Goal: Communication & Community: Ask a question

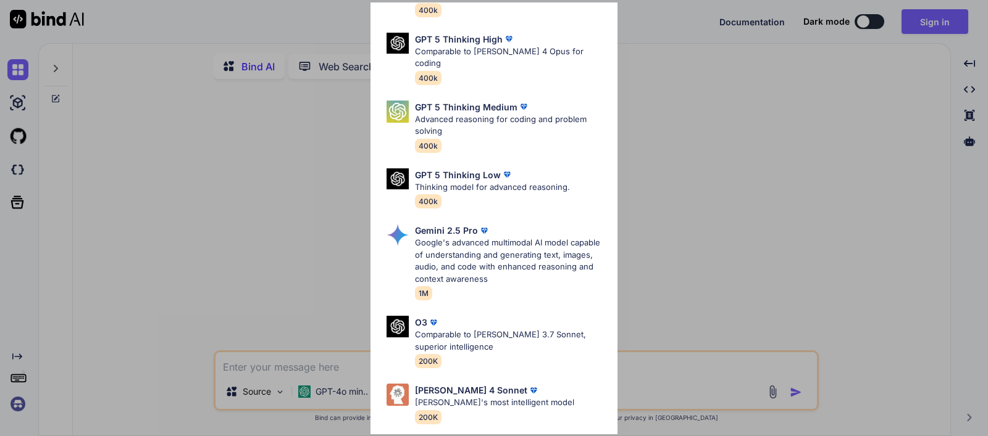
scroll to position [138, 0]
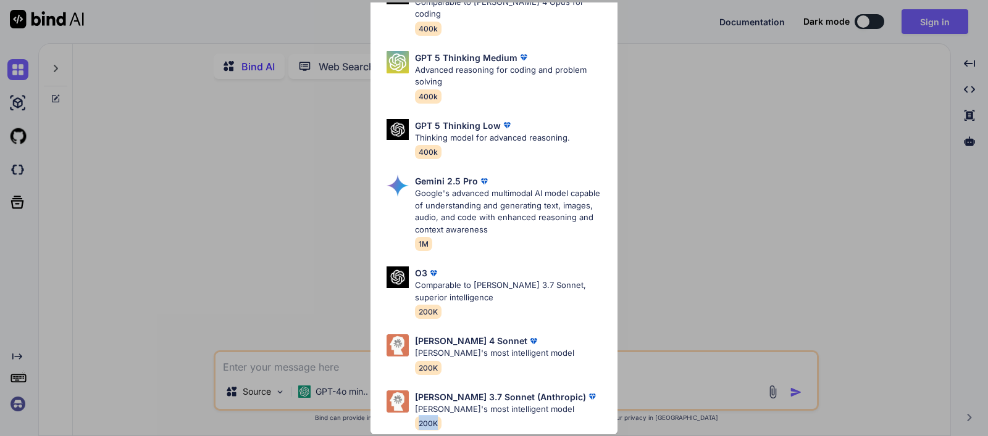
drag, startPoint x: 535, startPoint y: 419, endPoint x: 408, endPoint y: 431, distance: 127.1
click at [409, 431] on div "GPT 5 OpenAI's best AI model, matches [PERSON_NAME] 4 Sonnet in Intelligence 40…" at bounding box center [493, 170] width 247 height 532
click at [732, 171] on div "Ultra Models GPT 5 OpenAI's best AI model, matches [PERSON_NAME] 4 Sonnet in In…" at bounding box center [494, 218] width 988 height 436
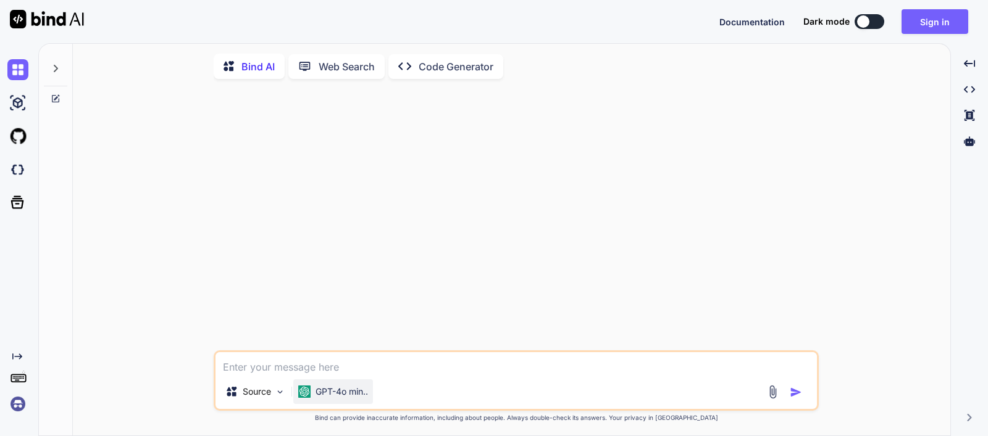
click at [326, 394] on p "GPT-4o min.." at bounding box center [341, 392] width 52 height 12
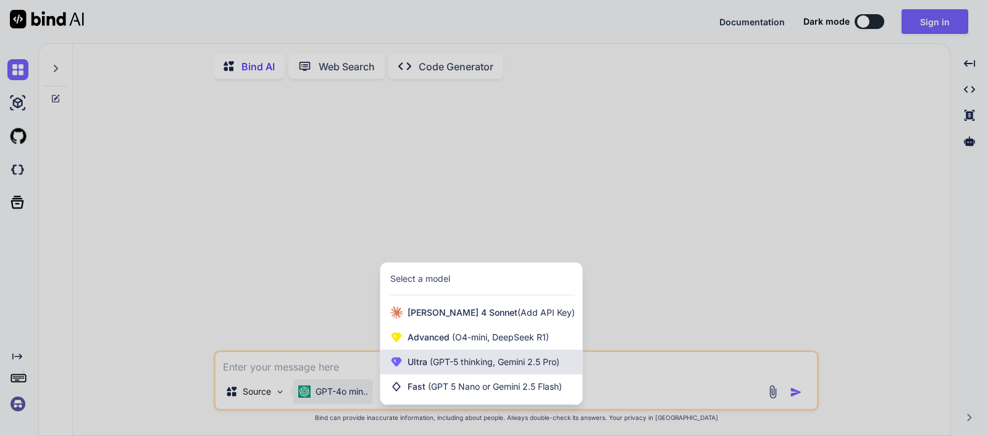
click at [438, 367] on span "(GPT-5 thinking, Gemini 2.5 Pro)" at bounding box center [493, 362] width 132 height 10
type textarea "x"
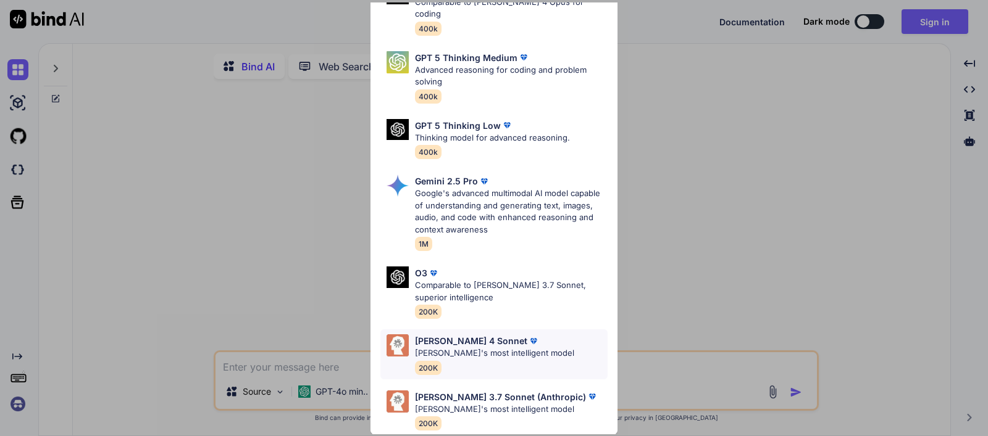
scroll to position [0, 0]
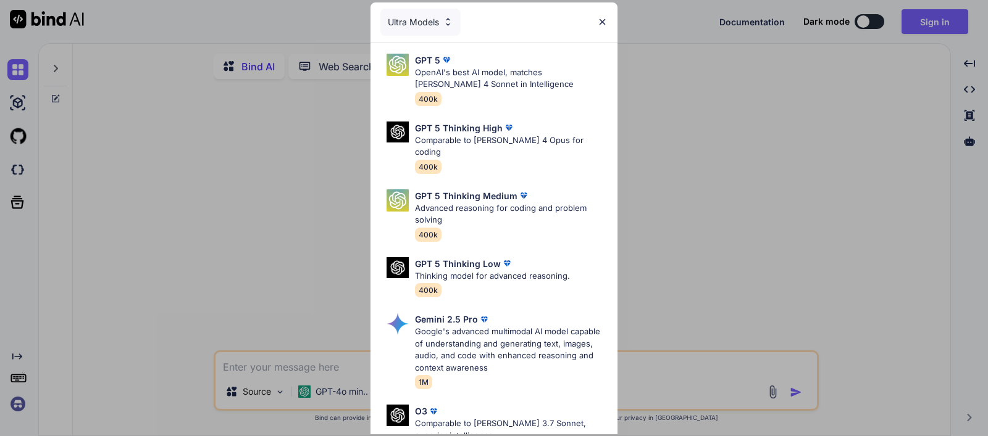
click at [448, 20] on img at bounding box center [448, 22] width 10 height 10
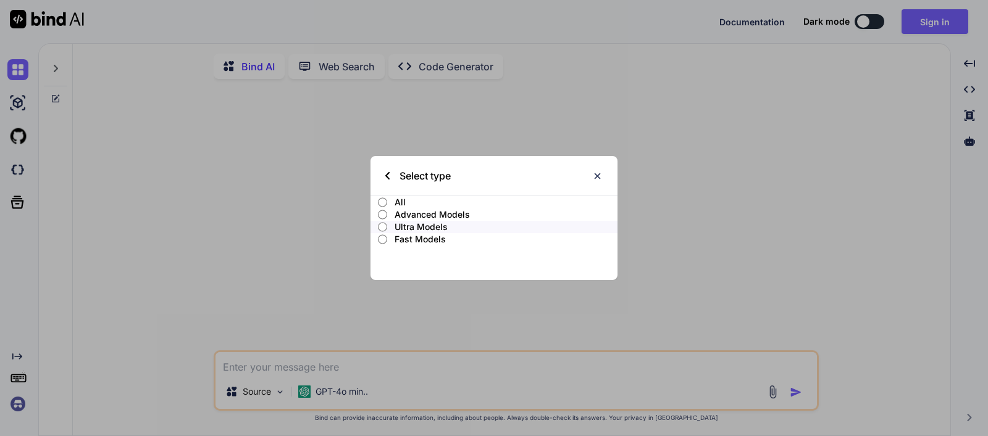
click at [428, 239] on p "Fast Models" at bounding box center [505, 239] width 223 height 12
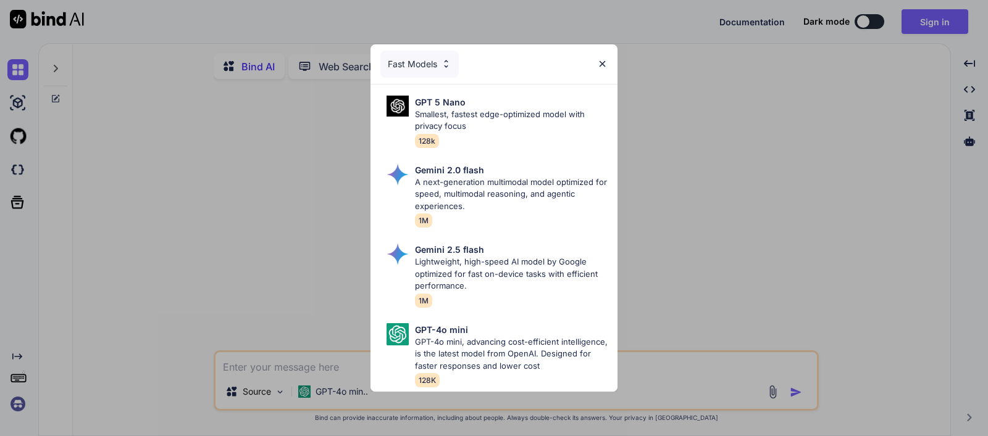
click at [440, 60] on div "Fast Models" at bounding box center [419, 64] width 78 height 27
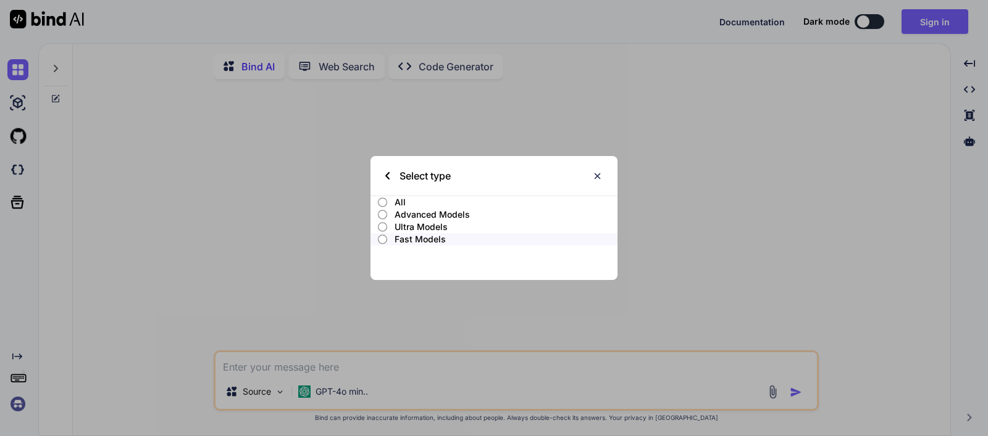
click at [430, 212] on p "Advanced Models" at bounding box center [505, 215] width 223 height 12
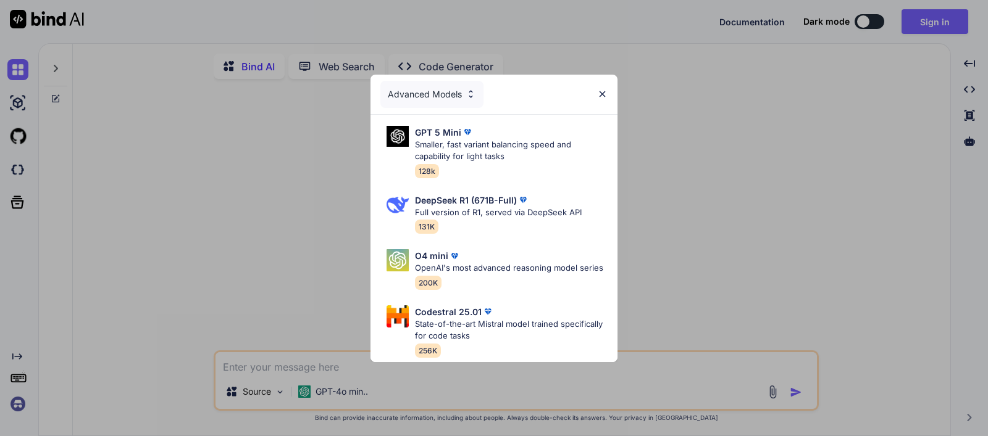
click at [444, 75] on div "Advanced Models" at bounding box center [493, 95] width 247 height 40
click at [443, 81] on div "Advanced Models" at bounding box center [431, 94] width 103 height 27
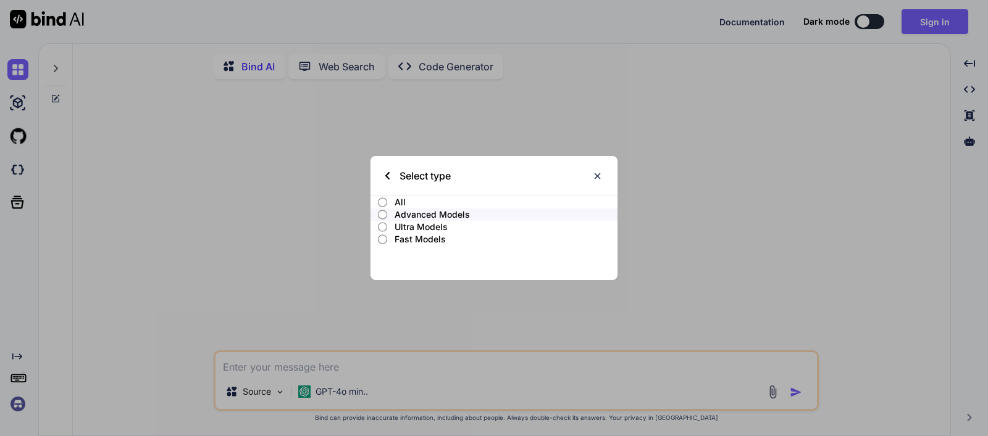
click at [245, 214] on div "Select type All Advanced Models Ultra Models Fast Models" at bounding box center [494, 218] width 988 height 436
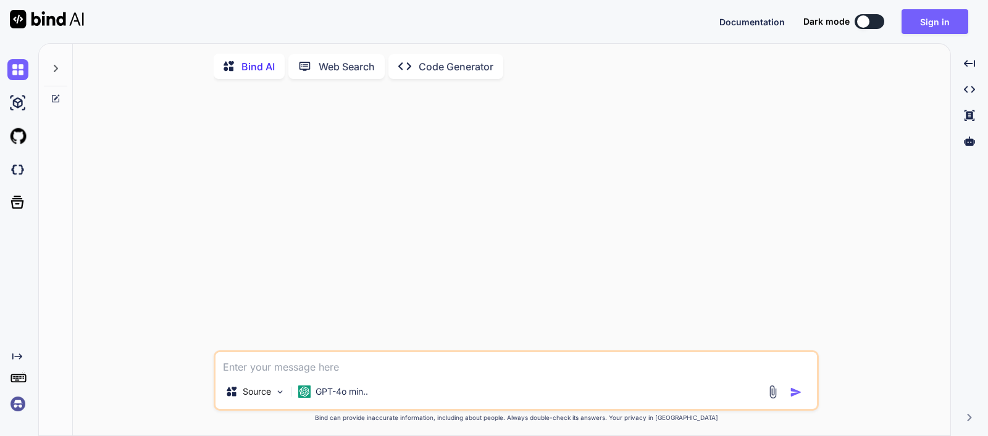
click at [60, 69] on icon at bounding box center [56, 69] width 10 height 10
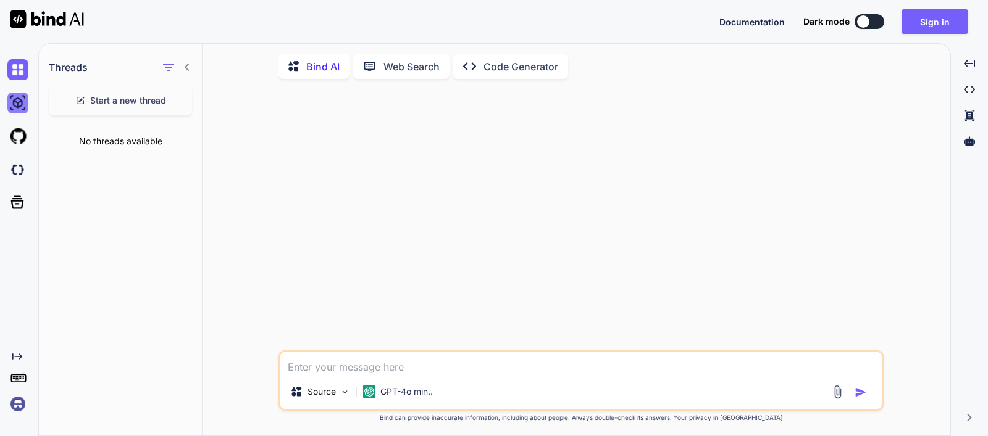
click at [19, 98] on img at bounding box center [17, 103] width 21 height 21
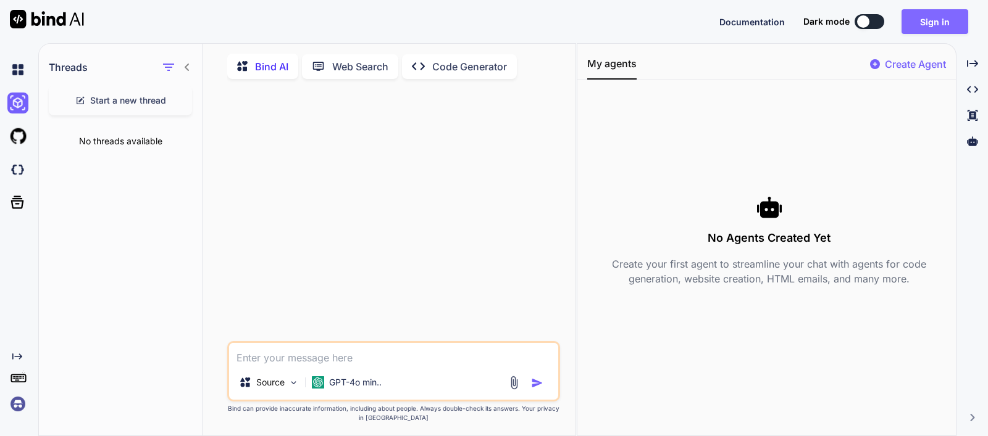
click at [930, 11] on button "Sign in" at bounding box center [934, 21] width 67 height 25
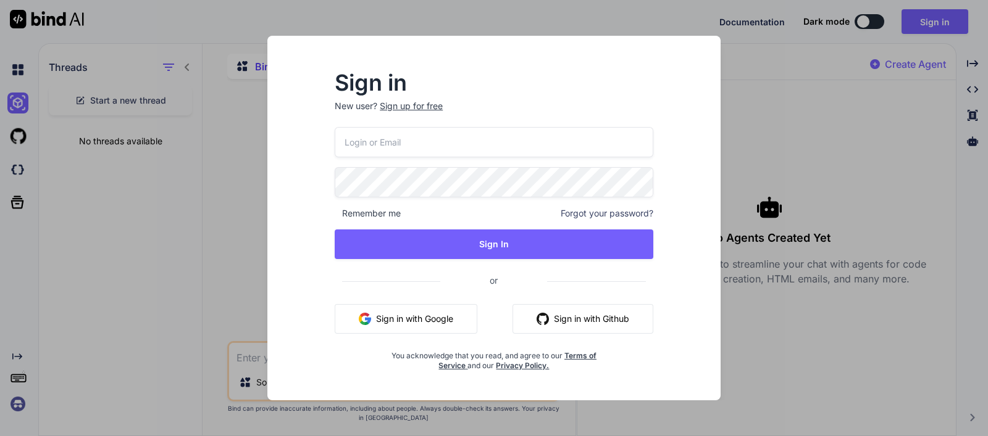
click at [412, 315] on button "Sign in with Google" at bounding box center [406, 319] width 143 height 30
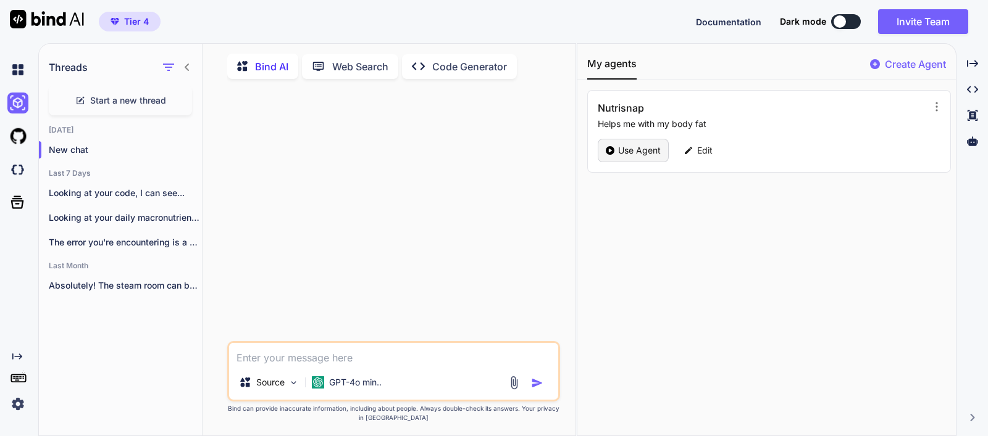
click at [639, 152] on p "Use Agent" at bounding box center [639, 150] width 43 height 12
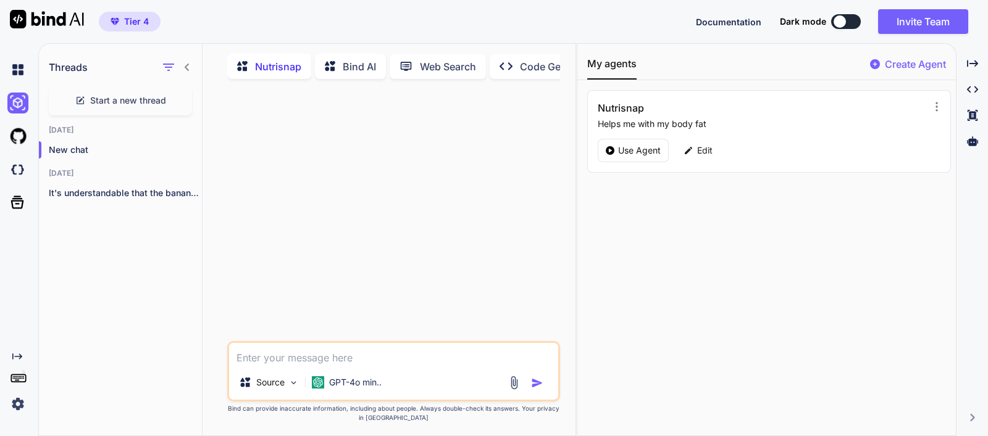
click at [145, 205] on div "[DATE] New chat [DATE] It's understandable that the banana and PBFit..." at bounding box center [120, 168] width 163 height 86
click at [148, 199] on div "It's understandable that the banana and PBFit..." at bounding box center [120, 193] width 163 height 25
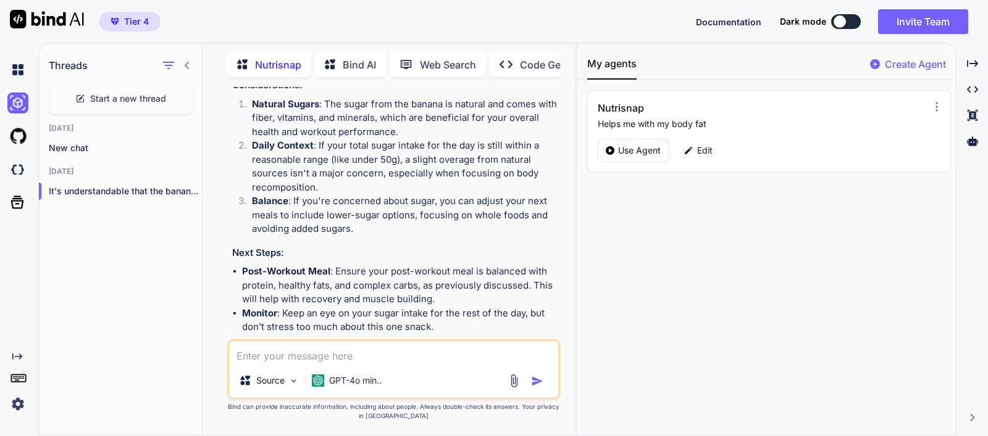
scroll to position [2023, 0]
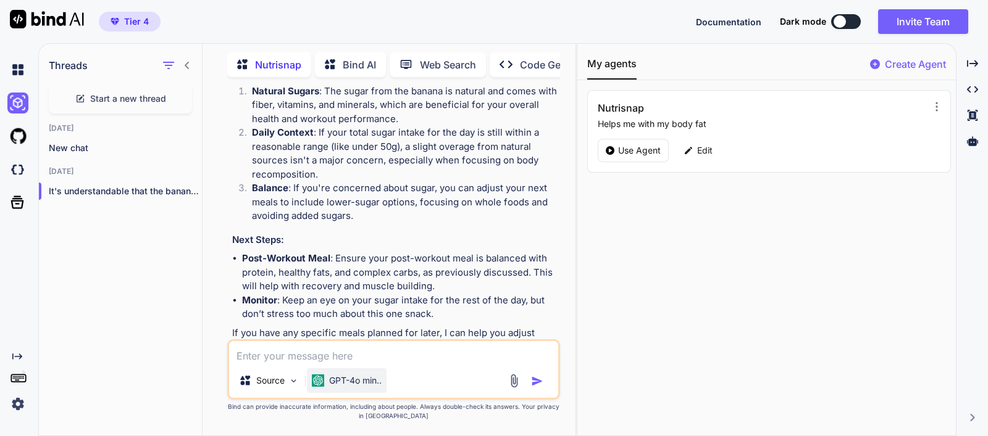
click at [349, 383] on p "GPT-4o min.." at bounding box center [355, 381] width 52 height 12
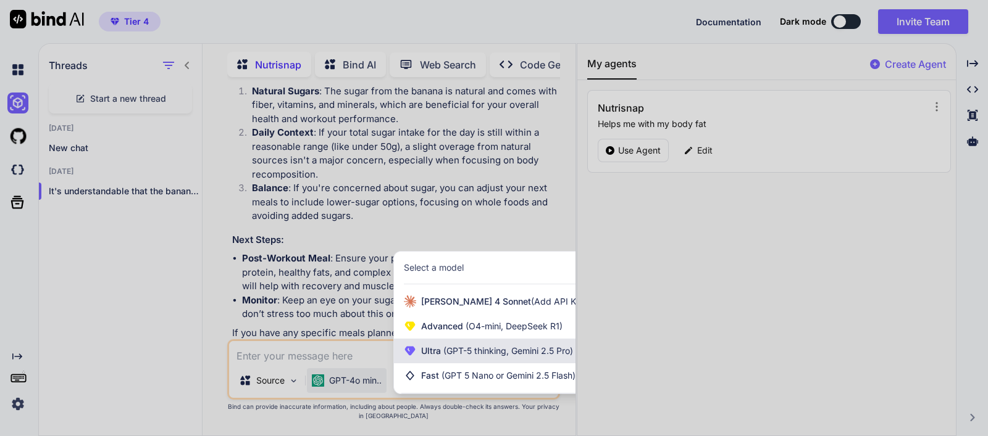
click at [478, 354] on span "(GPT-5 thinking, Gemini 2.5 Pro)" at bounding box center [507, 351] width 132 height 10
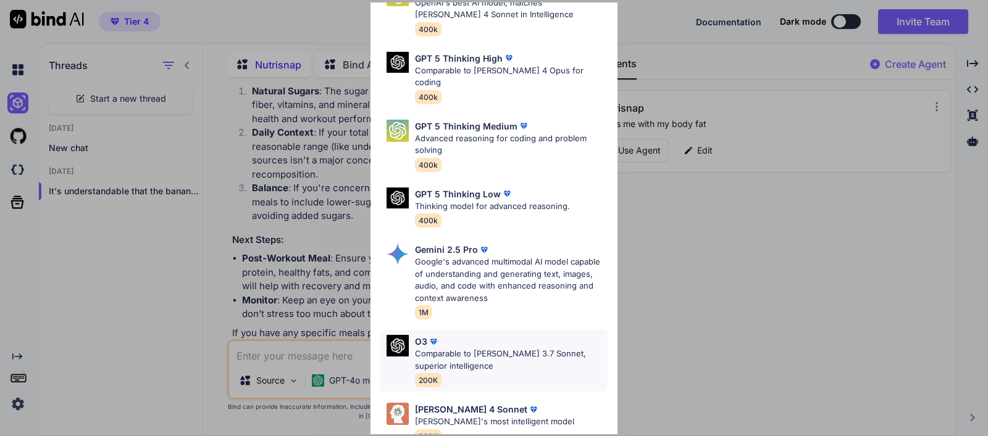
scroll to position [138, 0]
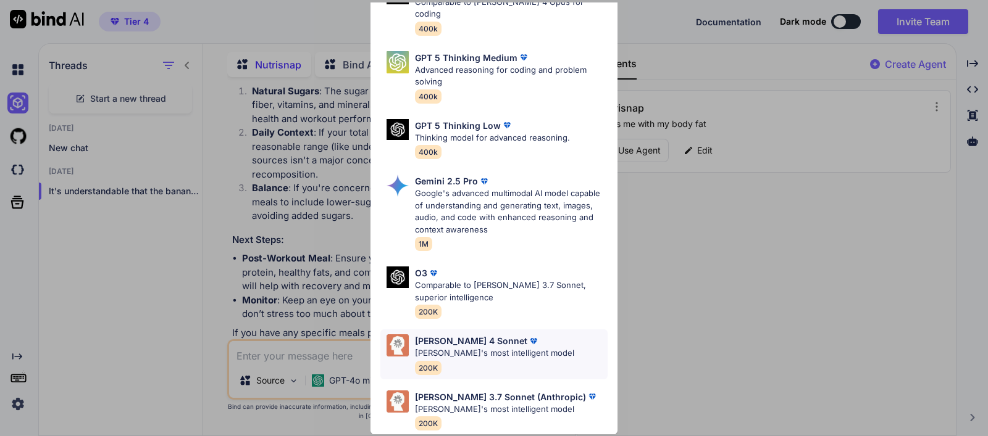
click at [488, 348] on p "[PERSON_NAME]'s most intelligent model" at bounding box center [494, 354] width 159 height 12
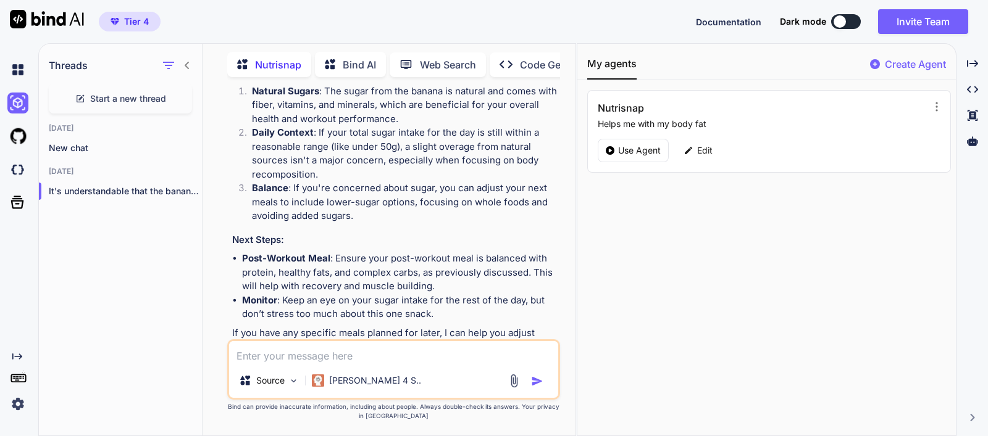
click at [392, 350] on textarea at bounding box center [393, 352] width 329 height 22
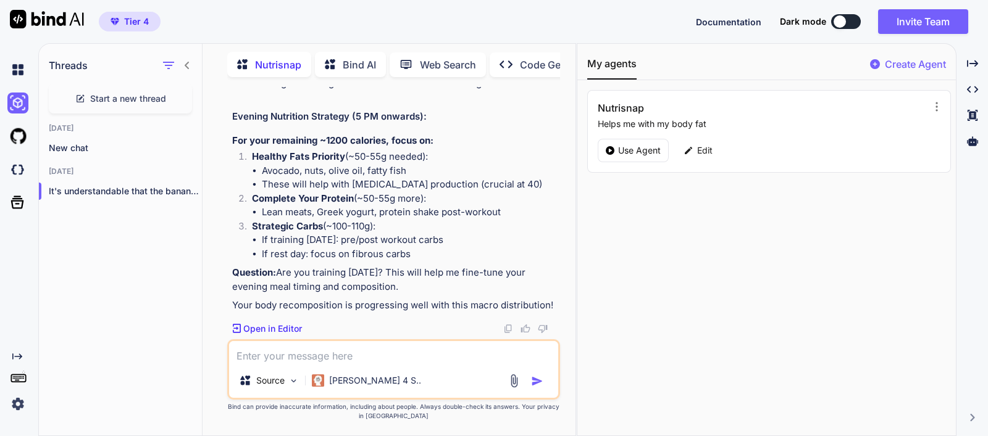
scroll to position [325, 0]
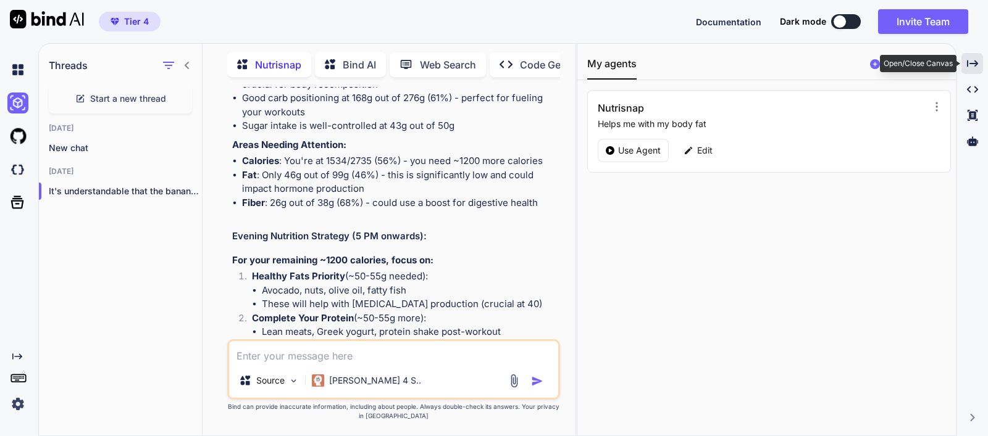
click at [976, 60] on icon "Created with Pixso." at bounding box center [972, 63] width 11 height 11
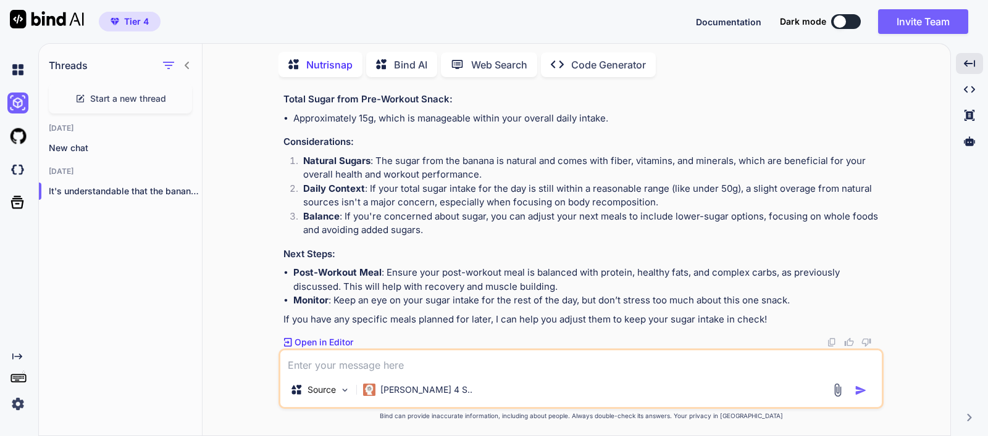
scroll to position [1883, 0]
drag, startPoint x: 533, startPoint y: 378, endPoint x: 532, endPoint y: 372, distance: 6.3
click at [532, 373] on div "Source Claude 4 S.." at bounding box center [580, 379] width 605 height 60
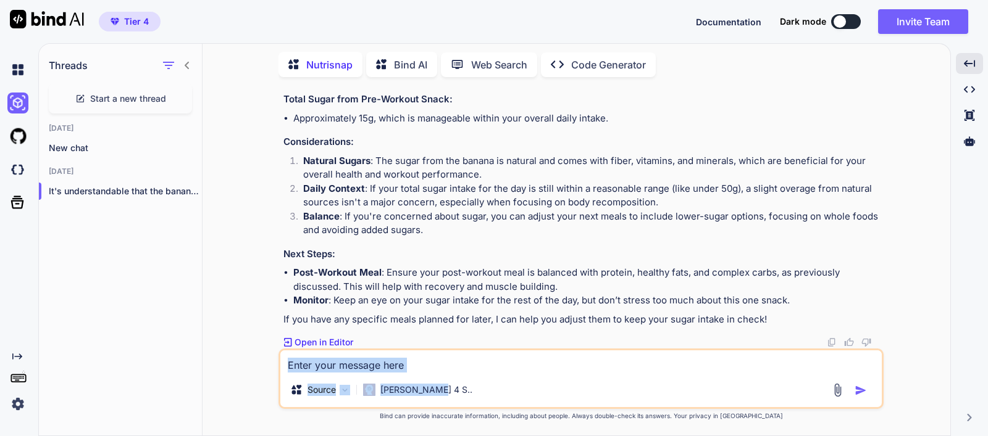
drag, startPoint x: 531, startPoint y: 369, endPoint x: 533, endPoint y: 362, distance: 6.6
click at [532, 367] on textarea at bounding box center [580, 362] width 601 height 22
drag, startPoint x: 441, startPoint y: 351, endPoint x: 435, endPoint y: 356, distance: 8.3
click at [439, 352] on textarea at bounding box center [580, 362] width 601 height 22
click at [425, 364] on textarea at bounding box center [580, 362] width 601 height 22
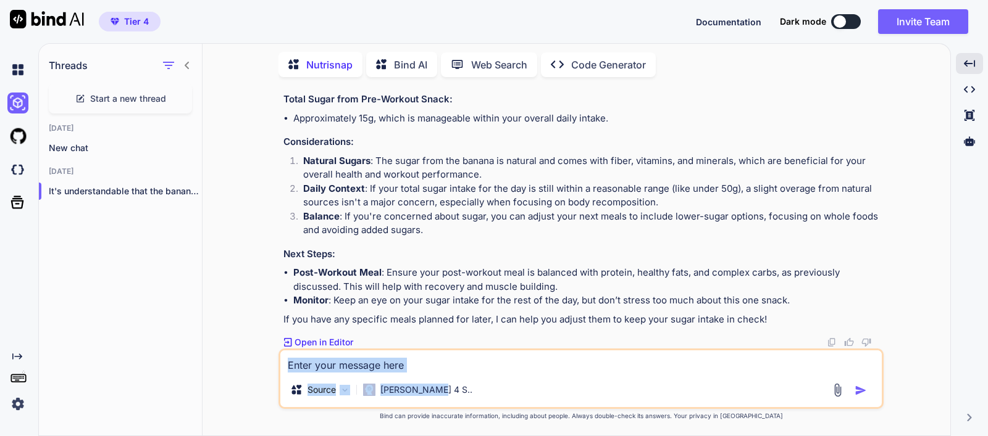
click at [322, 357] on textarea at bounding box center [580, 362] width 601 height 22
type textarea "6+"
click at [429, 367] on textarea "6+" at bounding box center [580, 362] width 601 height 22
click at [456, 363] on textarea "6+" at bounding box center [580, 362] width 601 height 22
